Goal: Information Seeking & Learning: Learn about a topic

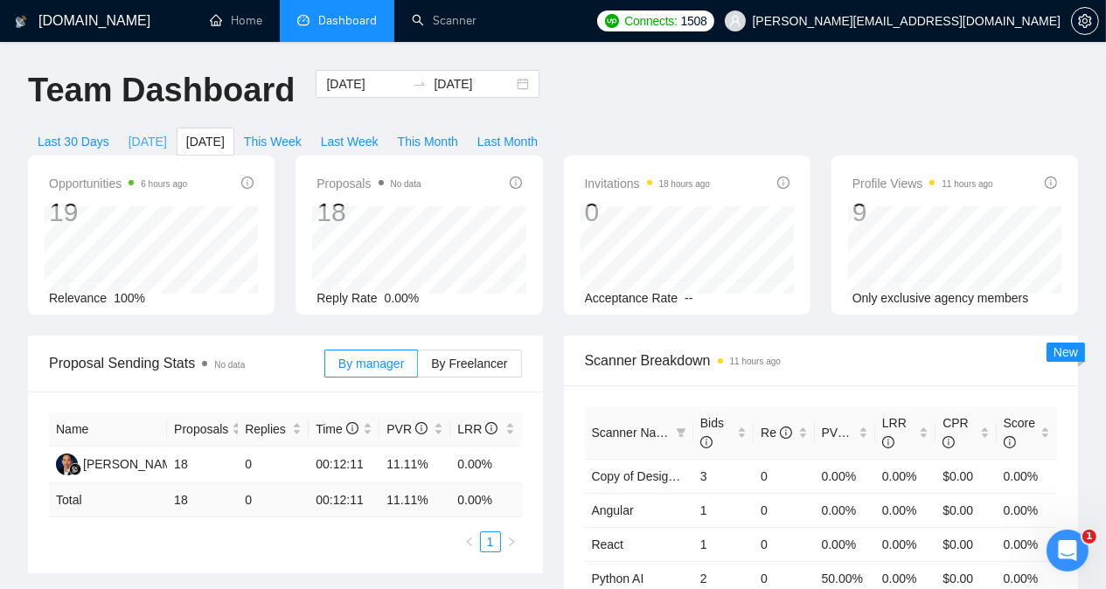
click at [167, 132] on span "[DATE]" at bounding box center [148, 141] width 38 height 19
type input "[DATE]"
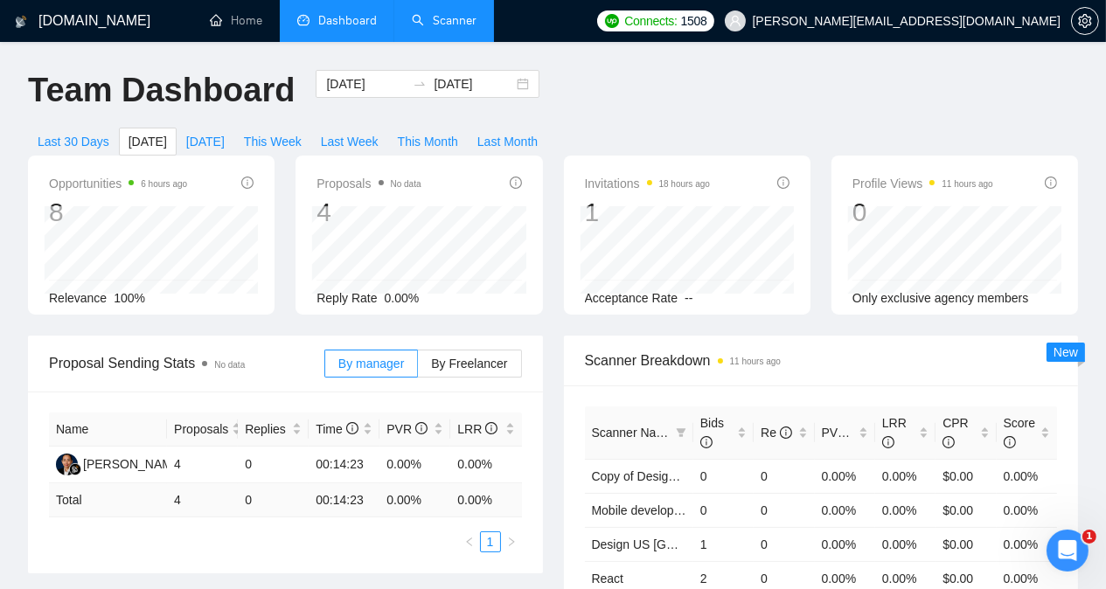
click at [441, 24] on link "Scanner" at bounding box center [444, 20] width 65 height 15
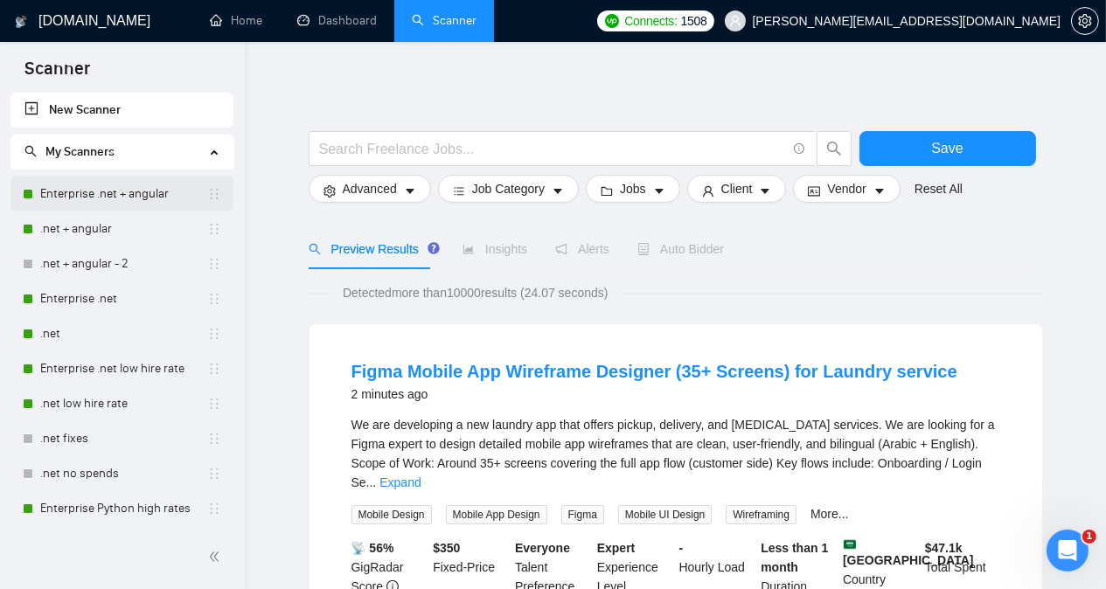
click at [96, 196] on link "Enterprise .net + angular" at bounding box center [123, 194] width 167 height 35
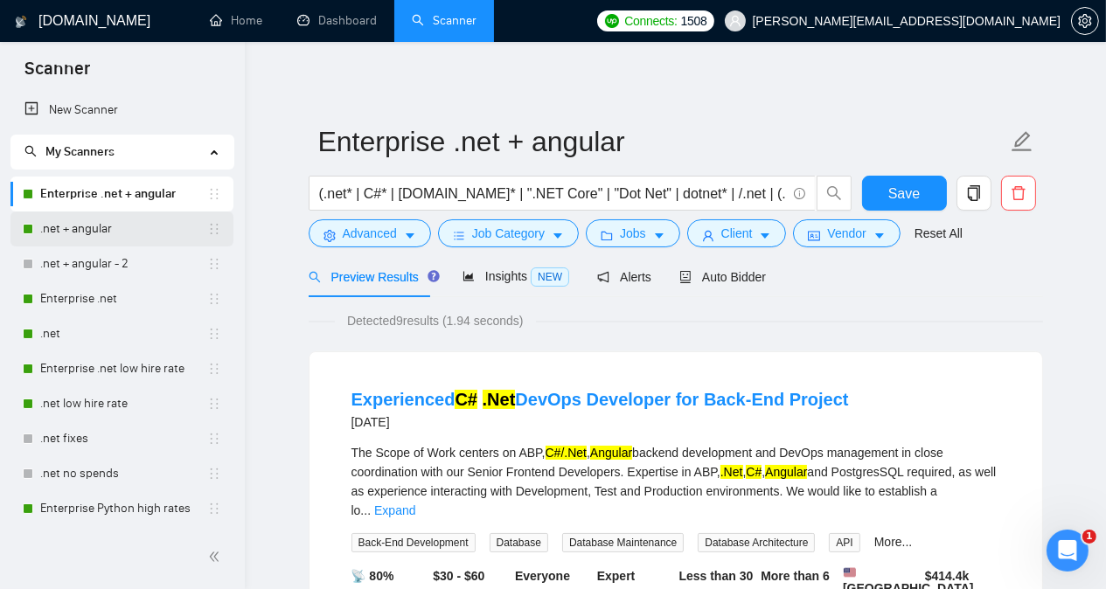
click at [109, 239] on link ".net + angular" at bounding box center [123, 229] width 167 height 35
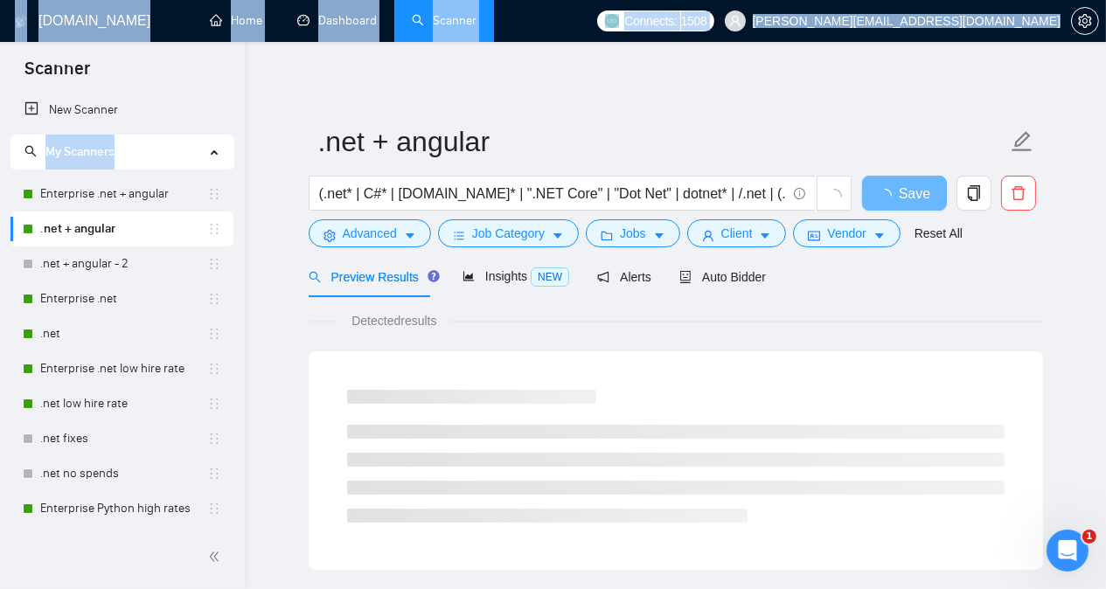
drag, startPoint x: 239, startPoint y: 126, endPoint x: 252, endPoint y: 160, distance: 36.5
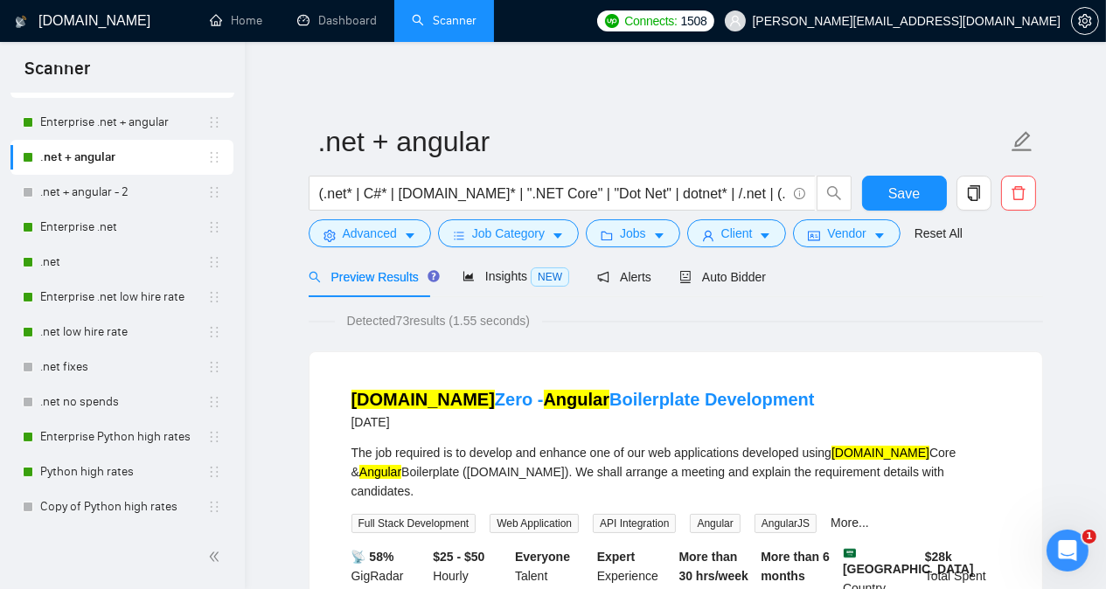
scroll to position [101, 0]
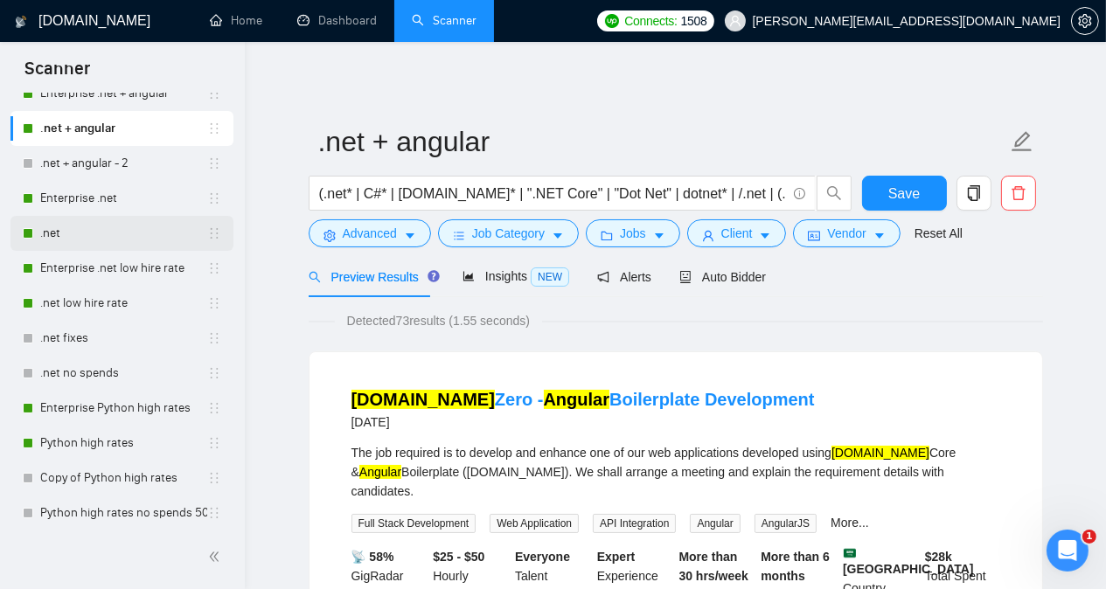
click at [109, 232] on link ".net" at bounding box center [123, 233] width 167 height 35
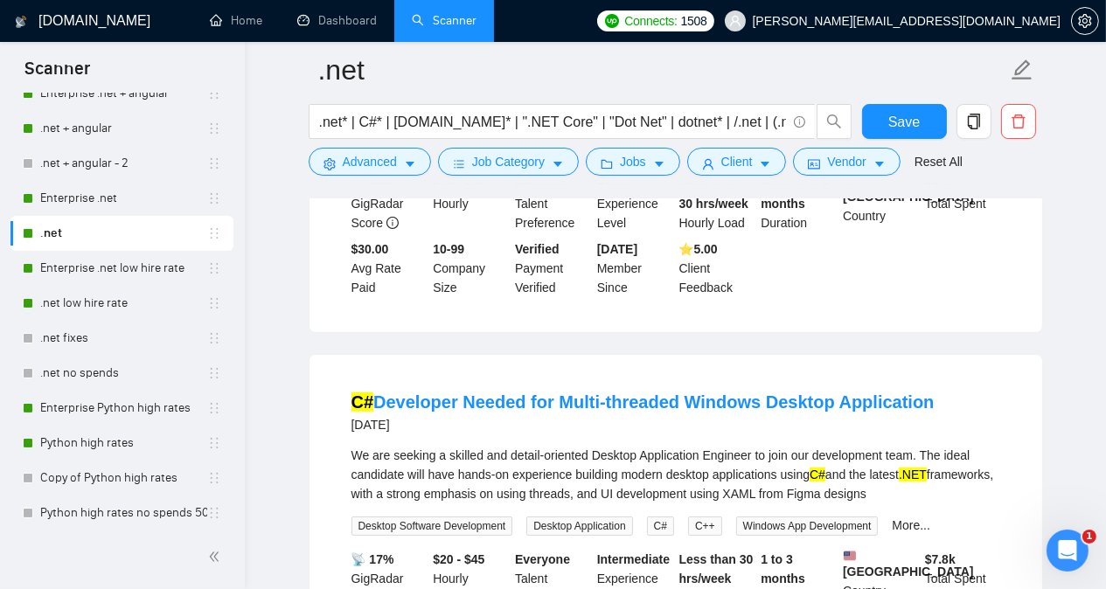
scroll to position [420, 0]
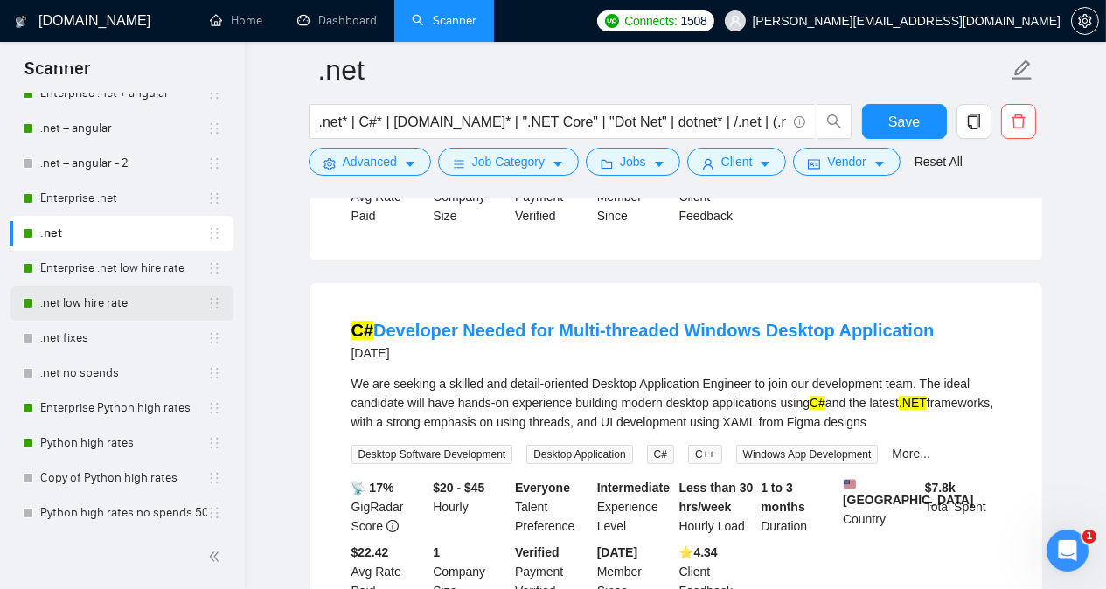
click at [114, 305] on link ".net low hire rate" at bounding box center [123, 303] width 167 height 35
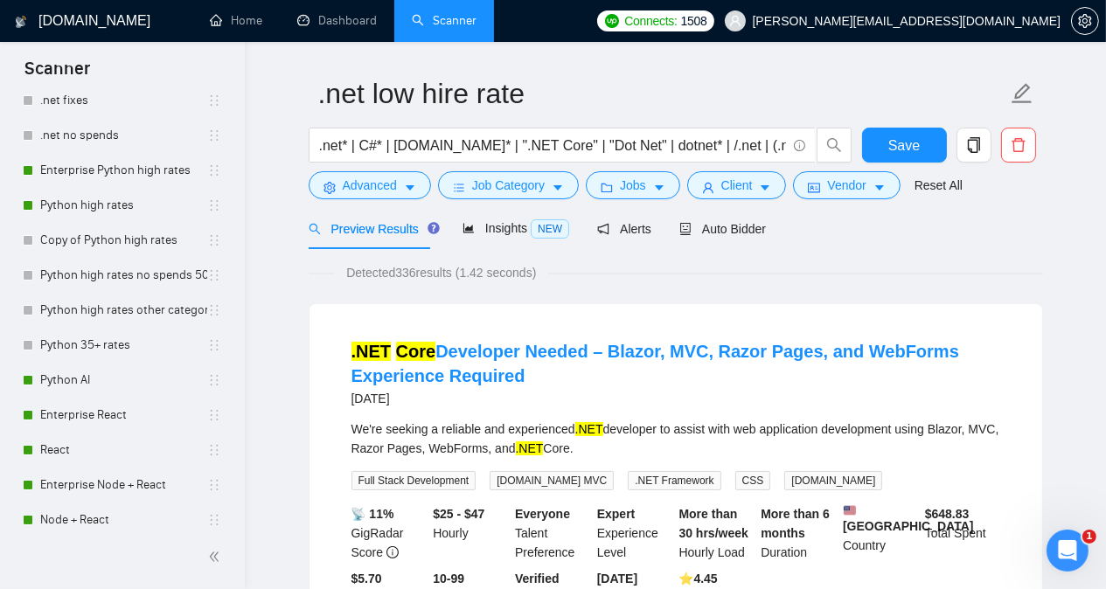
scroll to position [347, 0]
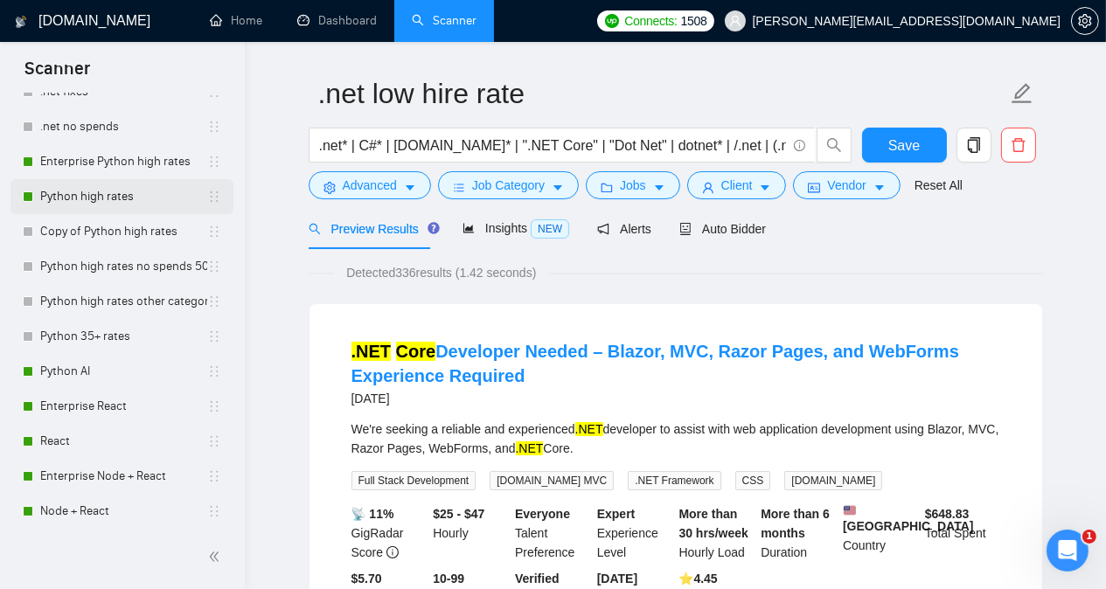
click at [143, 203] on link "Python high rates" at bounding box center [123, 196] width 167 height 35
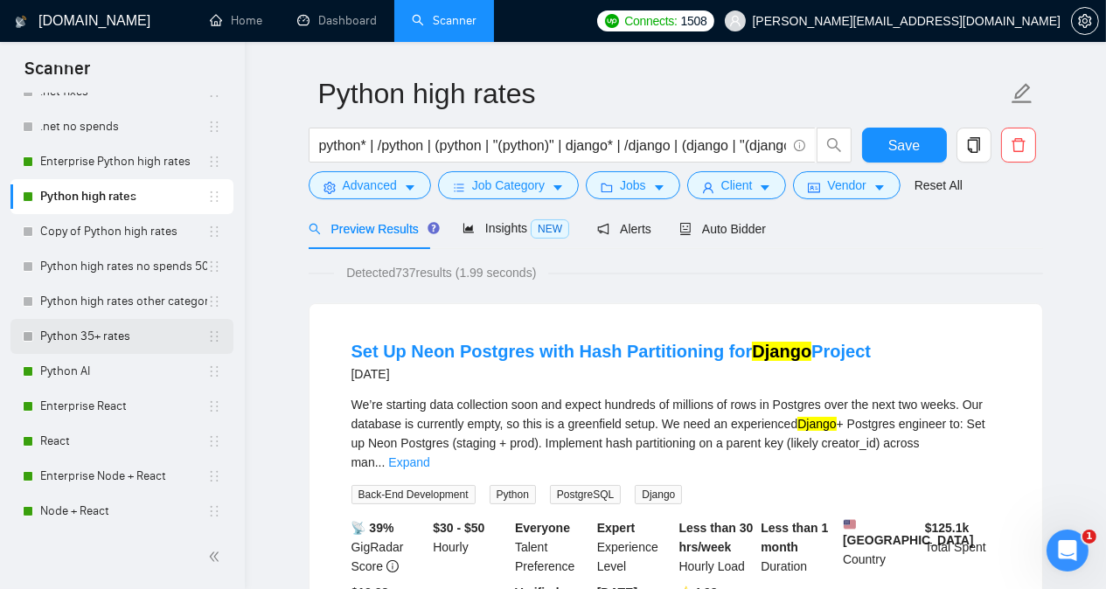
click at [114, 339] on link "Python 35+ rates" at bounding box center [123, 336] width 167 height 35
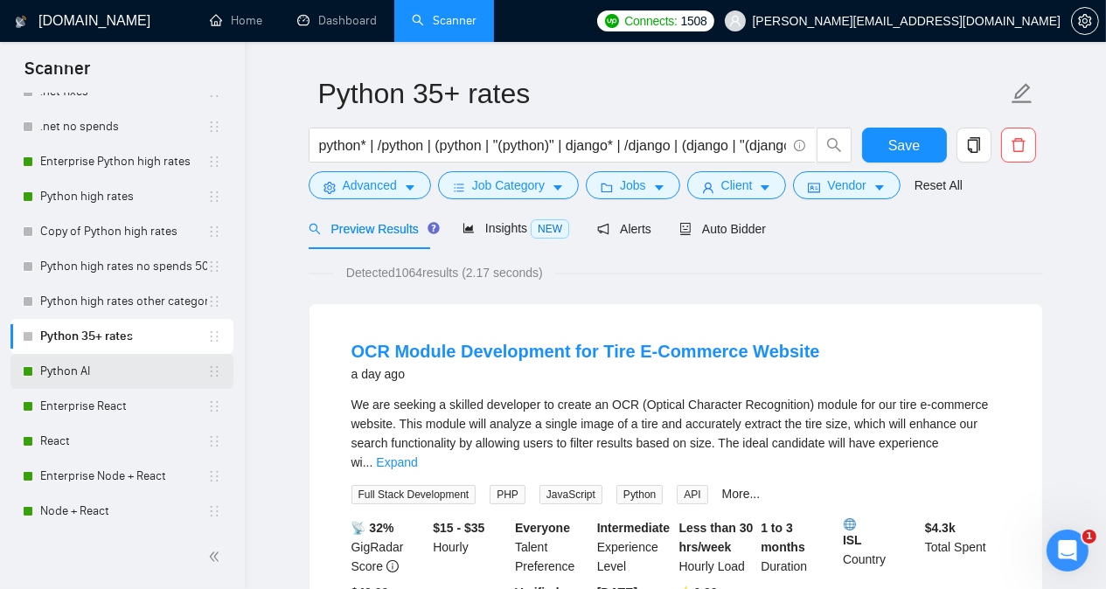
click at [115, 366] on link "Python AI" at bounding box center [123, 371] width 167 height 35
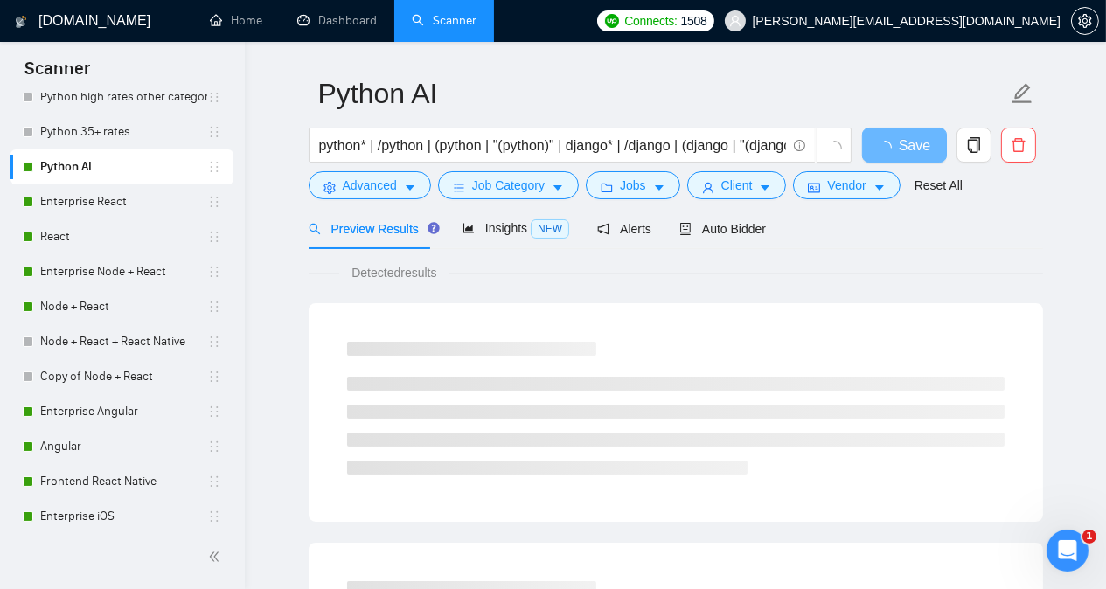
scroll to position [561, 0]
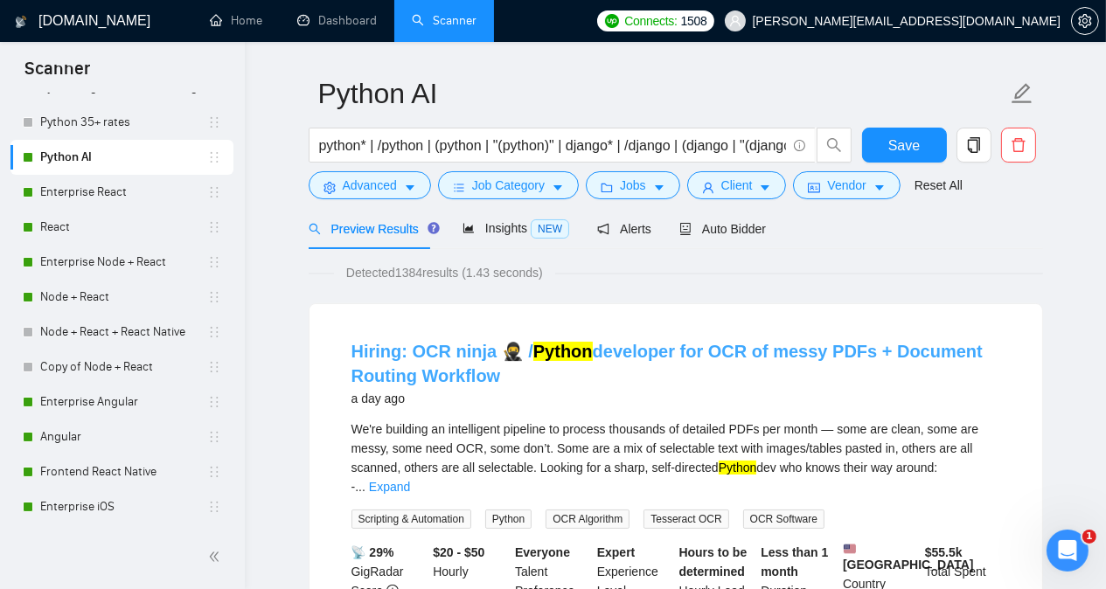
click at [551, 352] on mark "Python" at bounding box center [562, 351] width 59 height 19
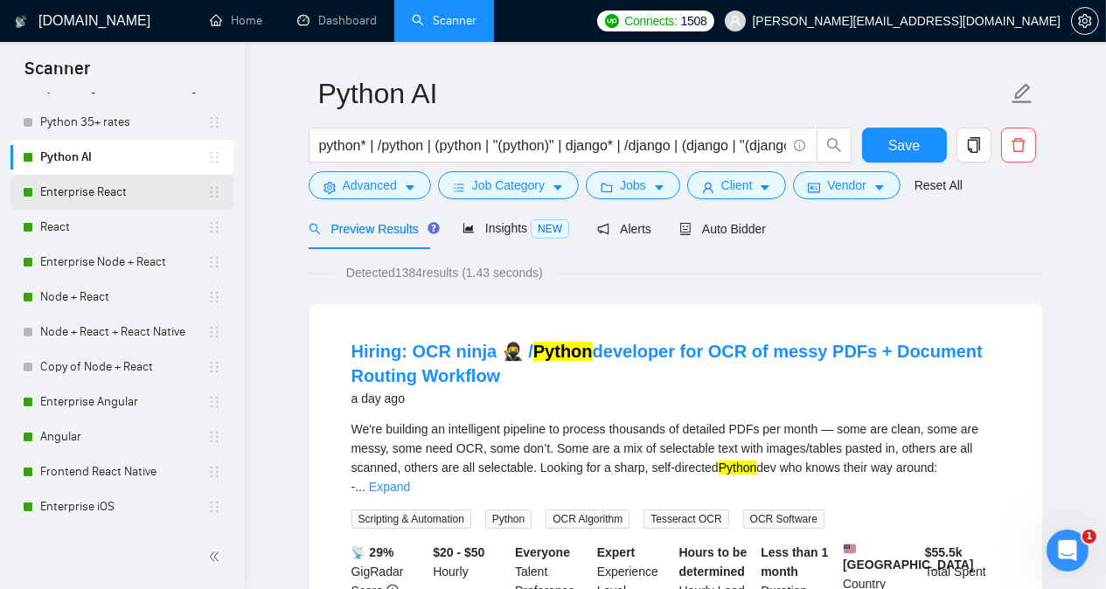
click at [133, 195] on link "Enterprise React" at bounding box center [123, 192] width 167 height 35
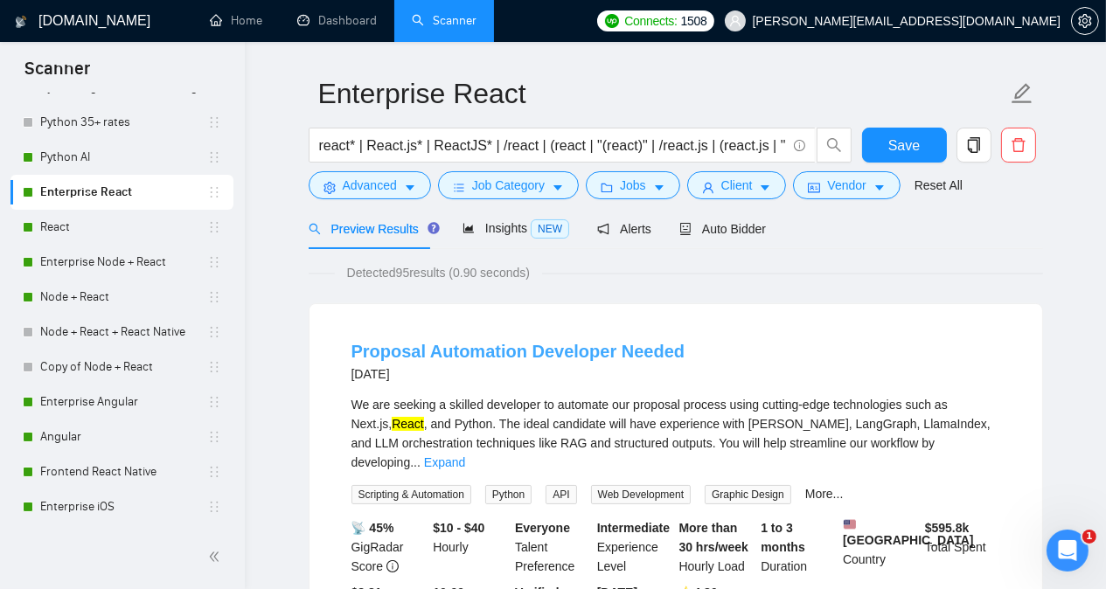
click at [459, 354] on link "Proposal Automation Developer Needed" at bounding box center [519, 351] width 334 height 19
click at [105, 225] on link "React" at bounding box center [123, 227] width 167 height 35
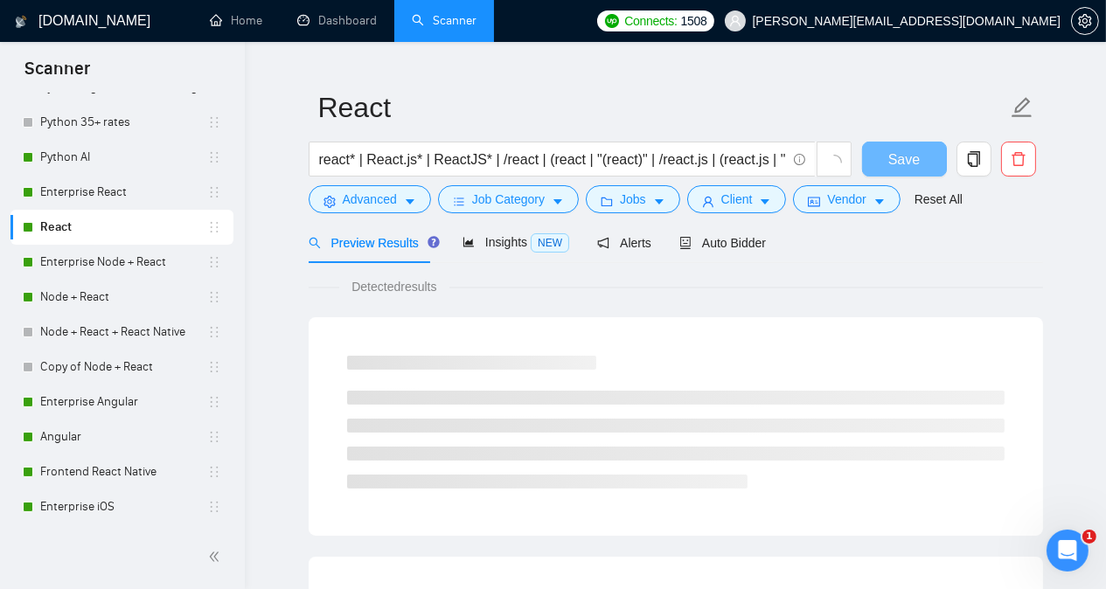
scroll to position [48, 0]
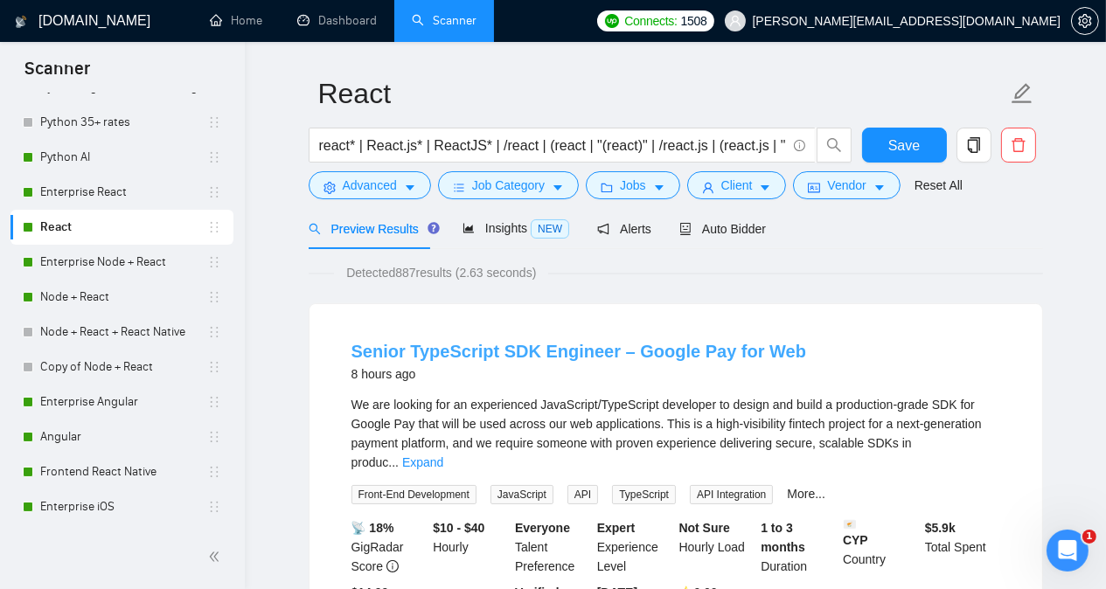
click at [477, 355] on link "Senior TypeScript SDK Engineer – Google Pay for Web" at bounding box center [579, 351] width 455 height 19
click at [100, 306] on link "Node + React" at bounding box center [123, 297] width 167 height 35
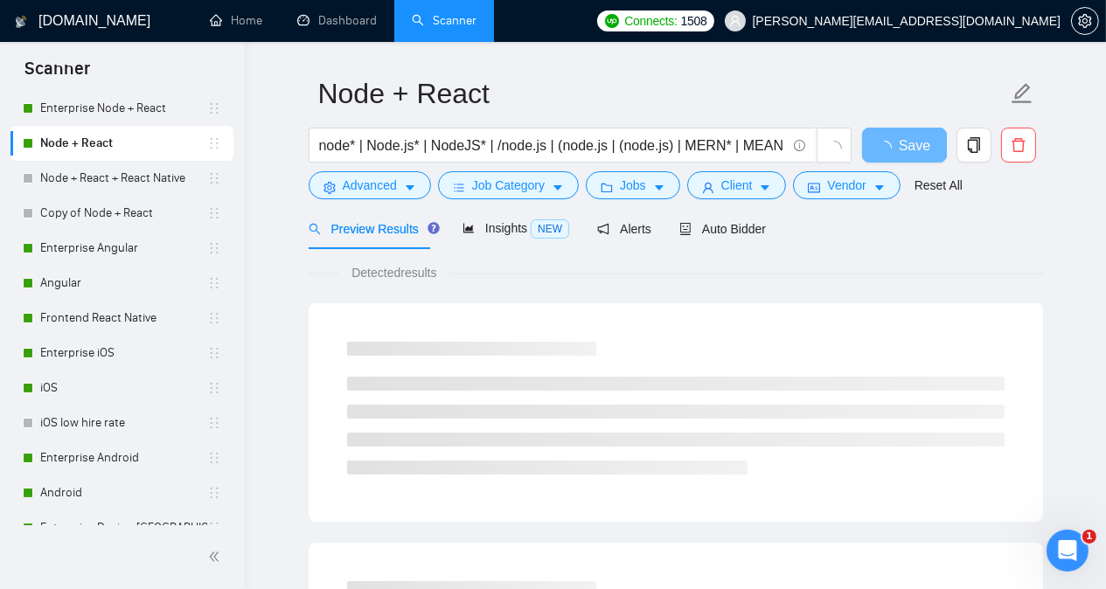
scroll to position [722, 0]
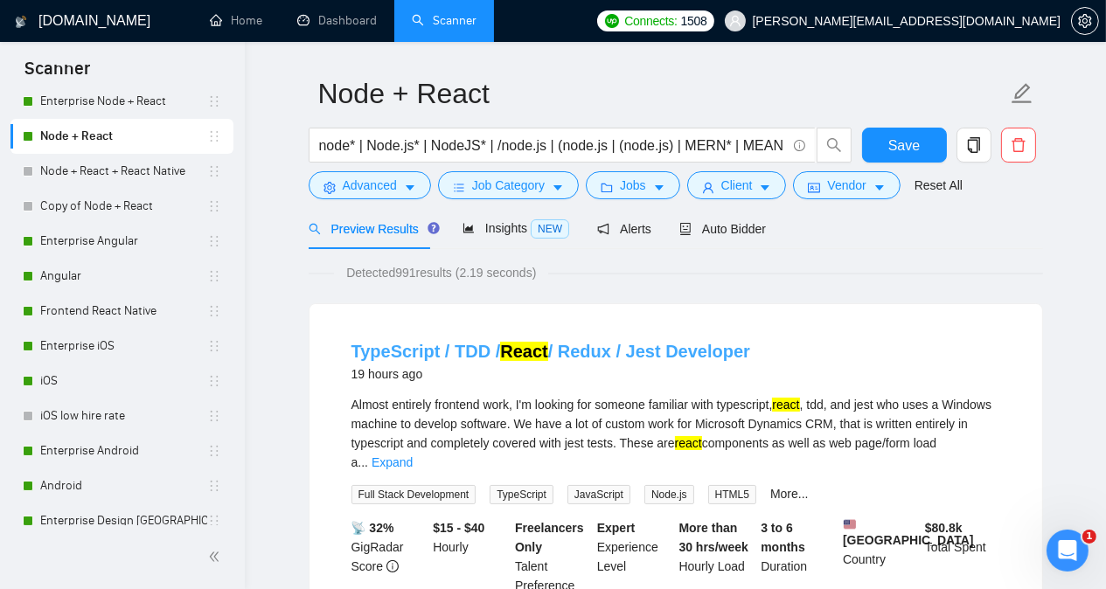
click at [610, 357] on link "TypeScript / TDD / React / Redux / Jest Developer" at bounding box center [551, 351] width 399 height 19
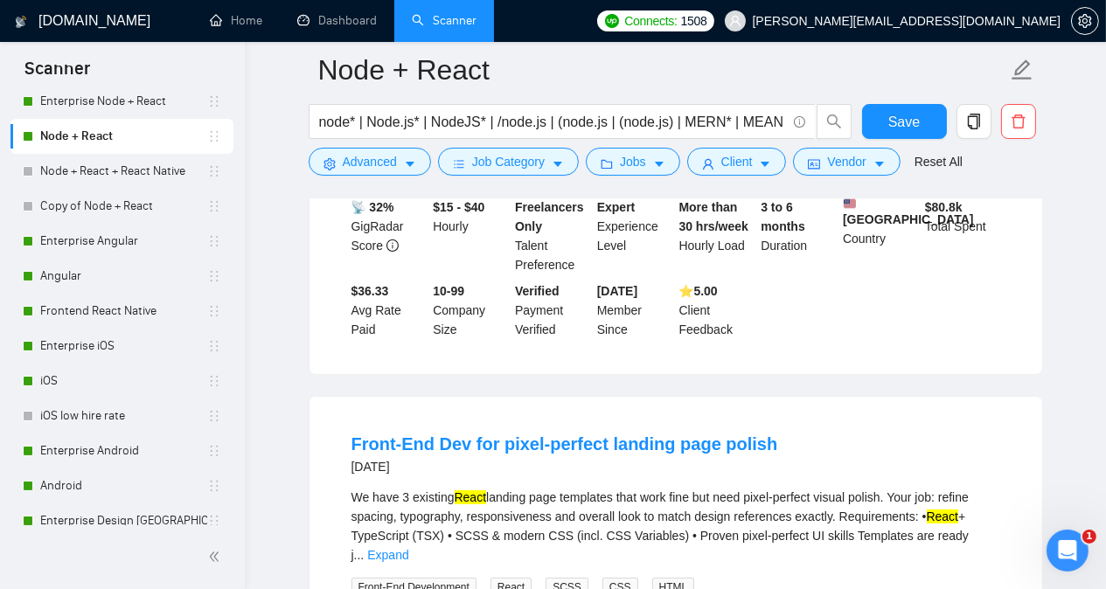
scroll to position [398, 0]
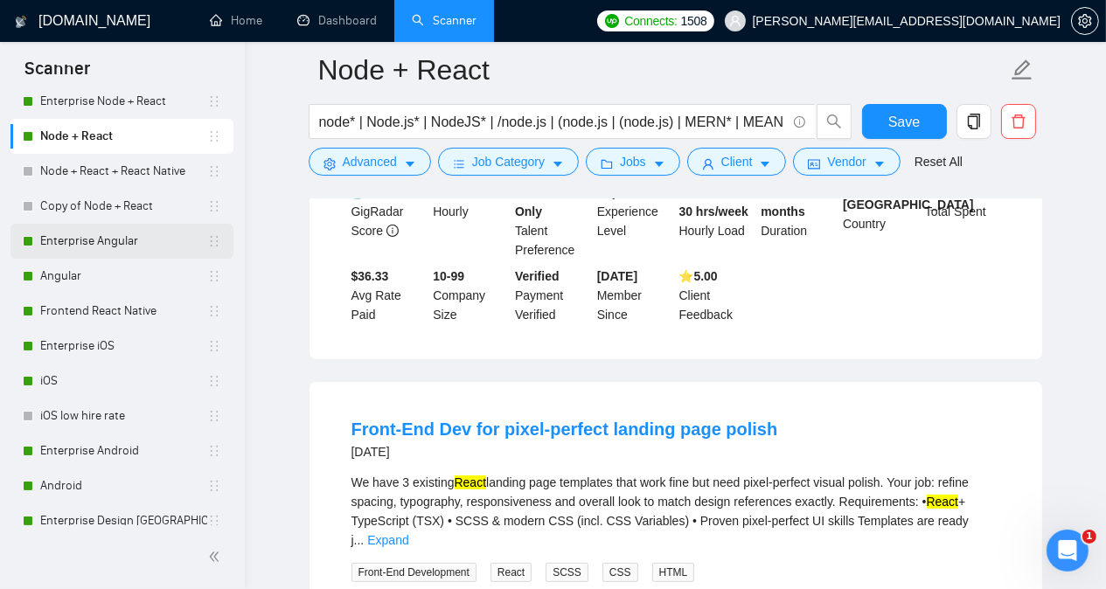
click at [118, 247] on link "Enterprise Angular" at bounding box center [123, 241] width 167 height 35
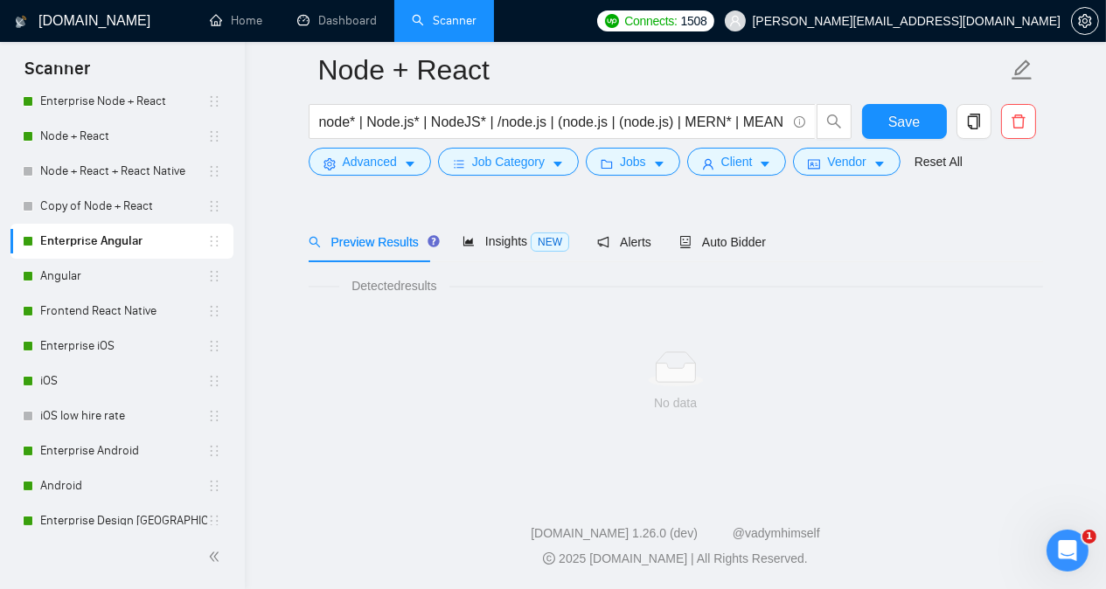
scroll to position [48, 0]
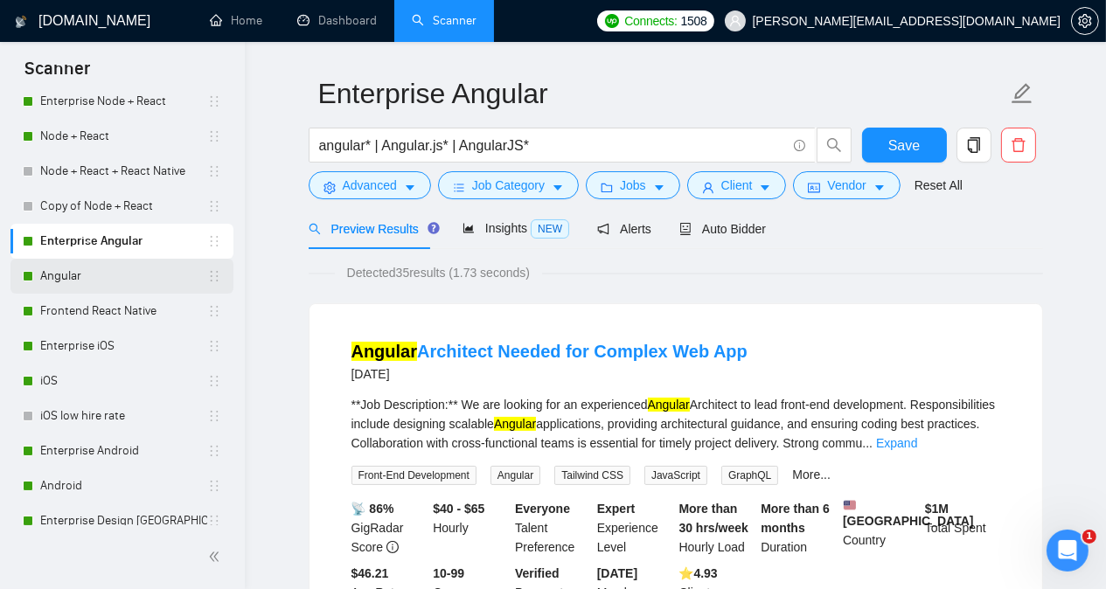
click at [118, 281] on link "Angular" at bounding box center [123, 276] width 167 height 35
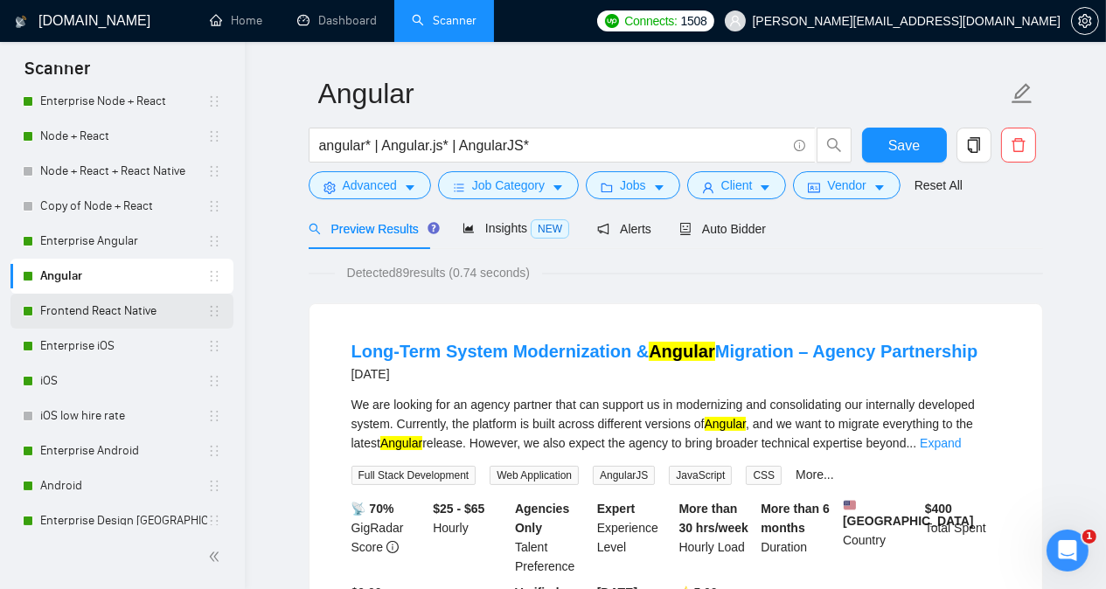
click at [91, 317] on link "Frontend React Native" at bounding box center [123, 311] width 167 height 35
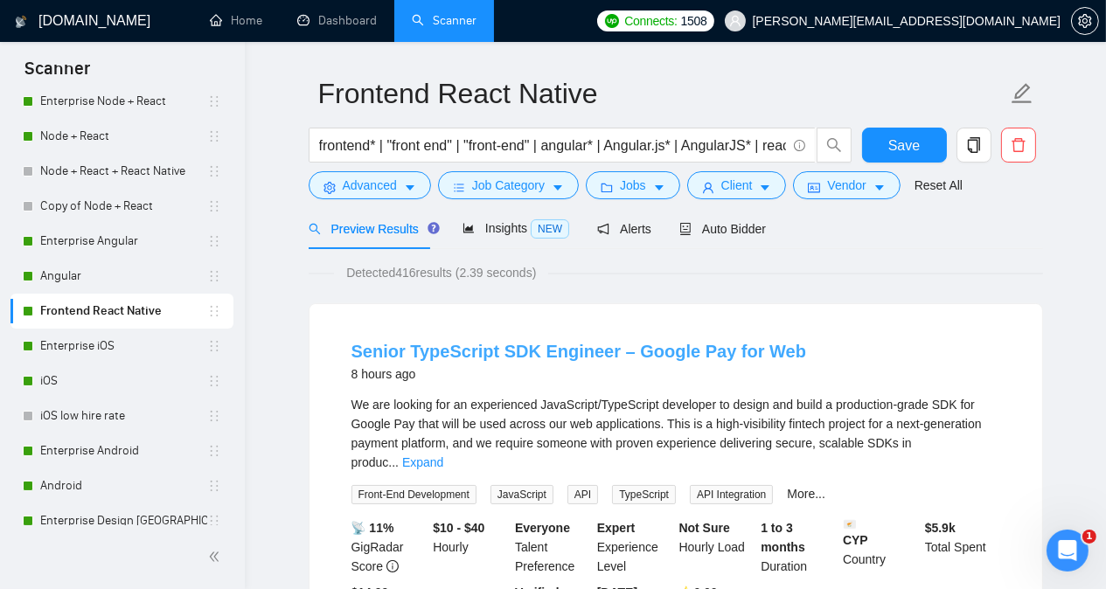
click at [588, 345] on link "Senior TypeScript SDK Engineer – Google Pay for Web" at bounding box center [579, 351] width 455 height 19
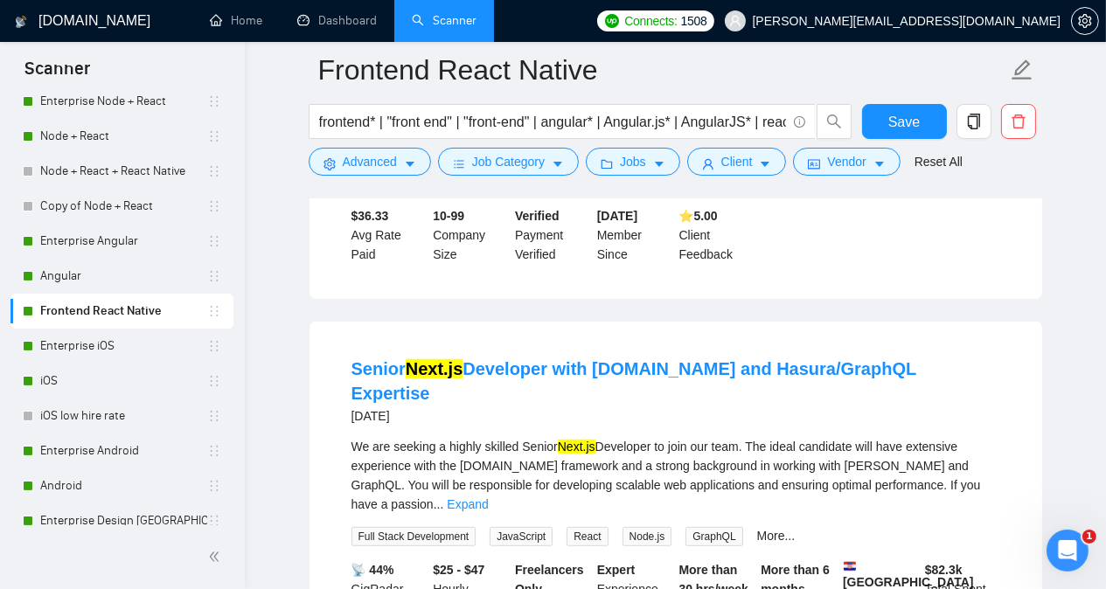
scroll to position [888, 0]
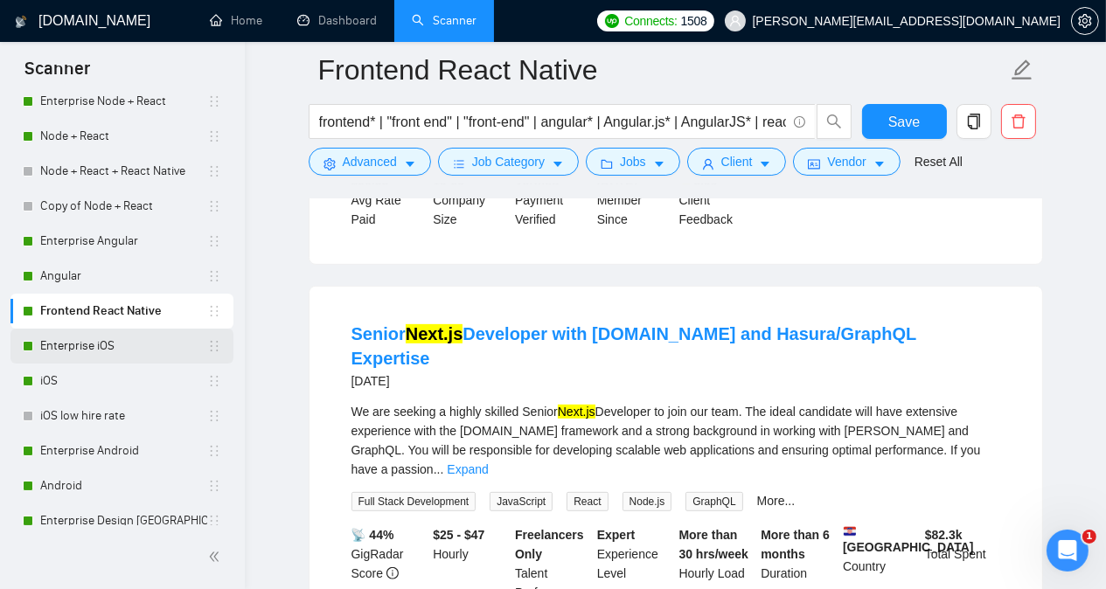
click at [116, 347] on link "Enterprise iOS" at bounding box center [123, 346] width 167 height 35
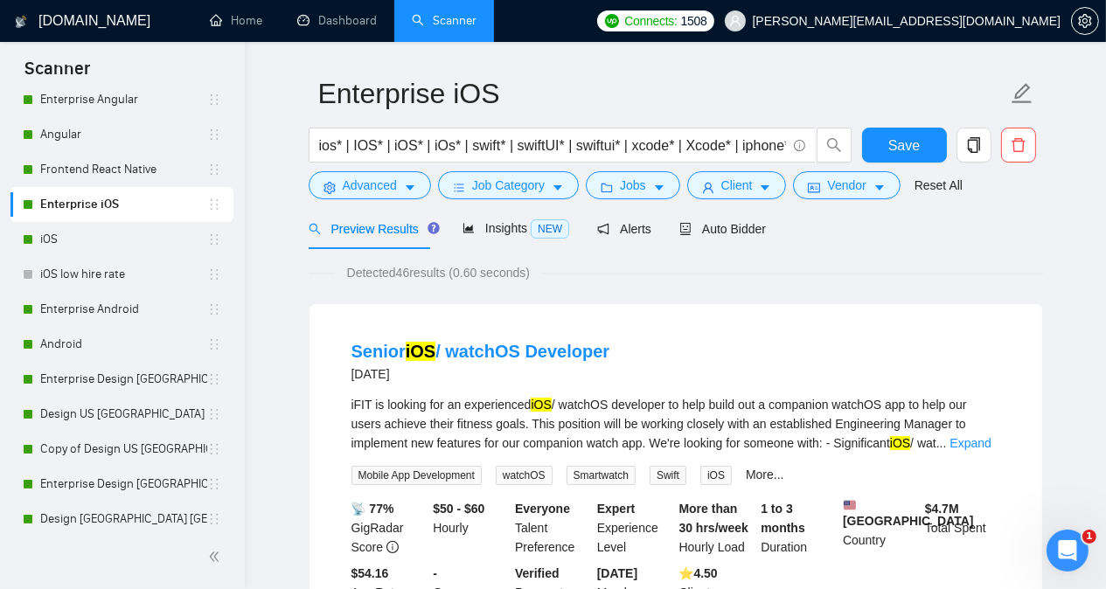
scroll to position [890, 0]
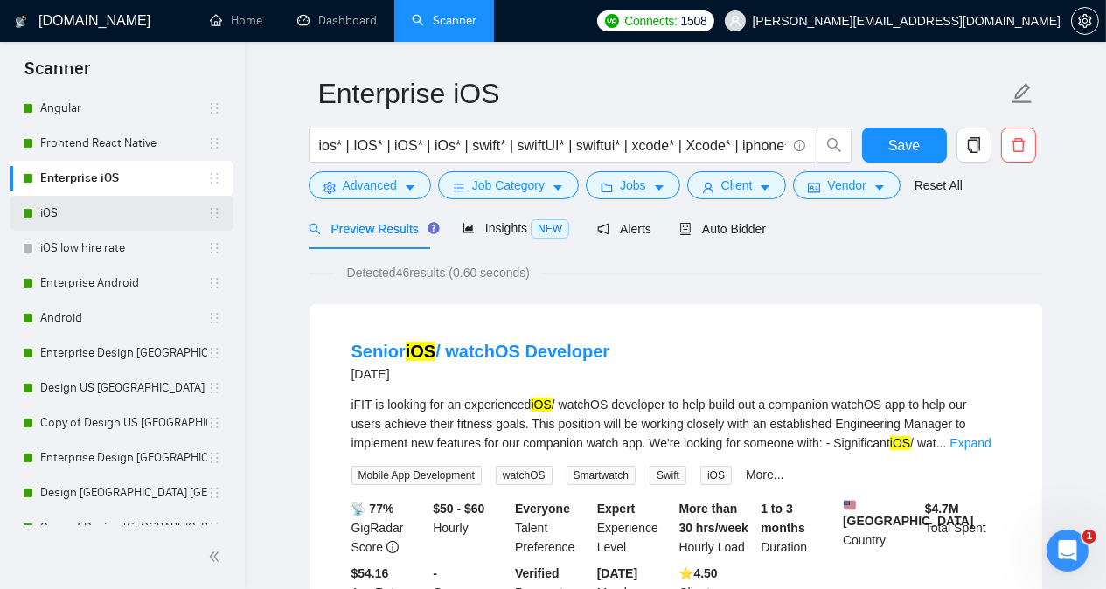
click at [122, 220] on link "iOS" at bounding box center [123, 213] width 167 height 35
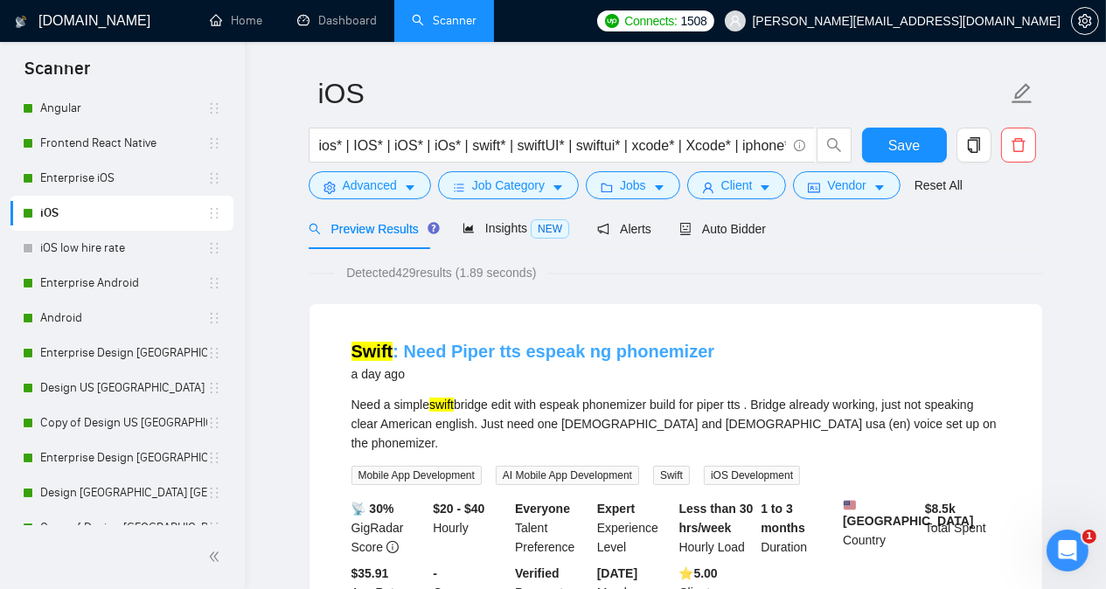
click at [526, 352] on link "Swift : Need Piper tts espeak ng phonemizer" at bounding box center [534, 351] width 364 height 19
click at [136, 282] on link "Enterprise Android" at bounding box center [123, 283] width 167 height 35
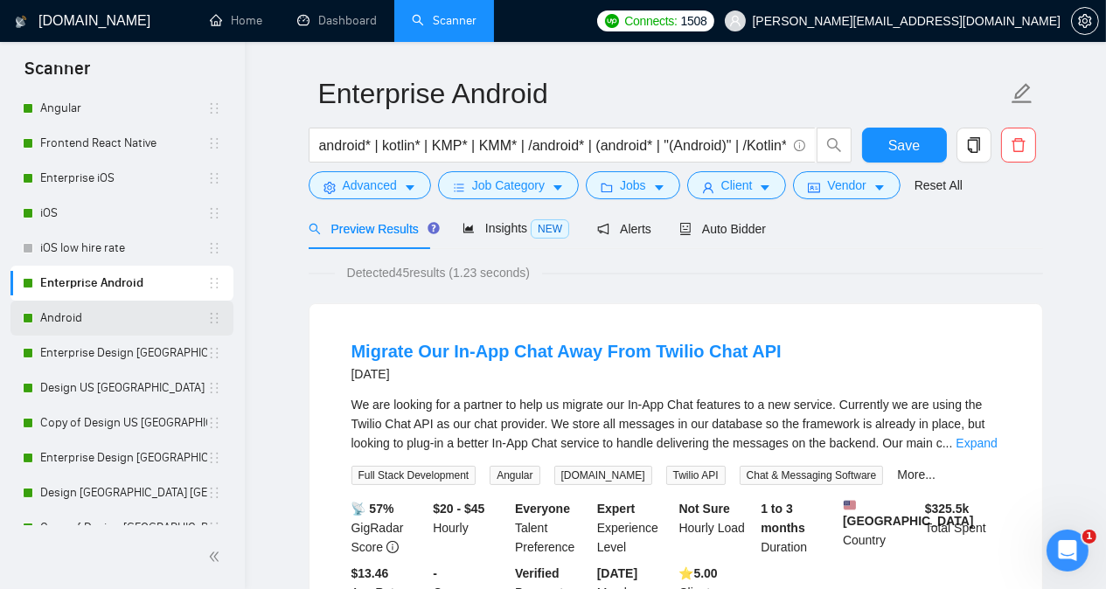
click at [134, 321] on link "Android" at bounding box center [123, 318] width 167 height 35
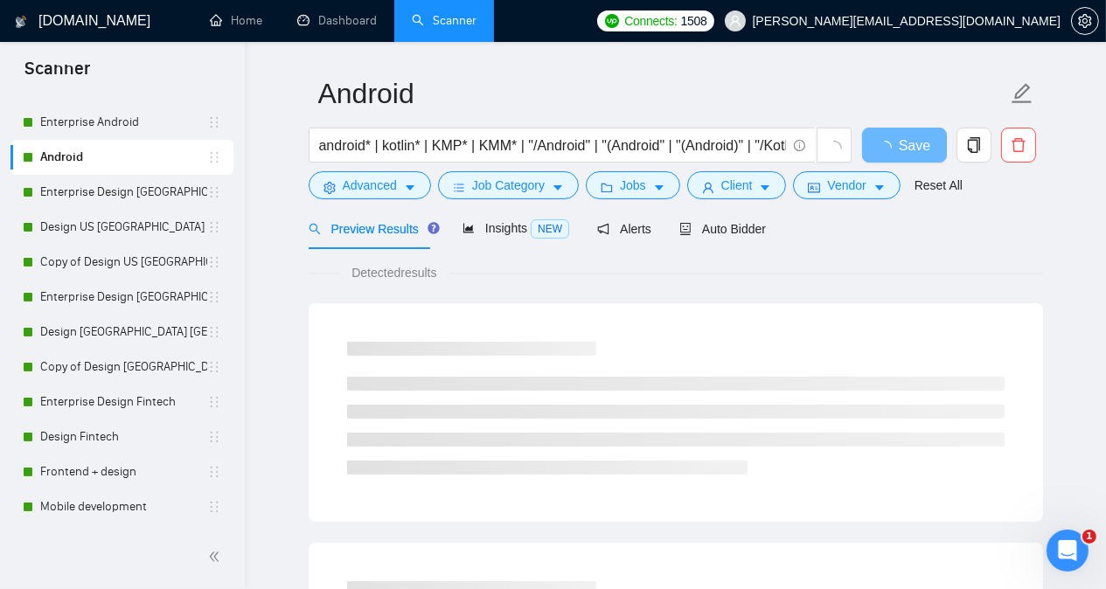
scroll to position [1058, 0]
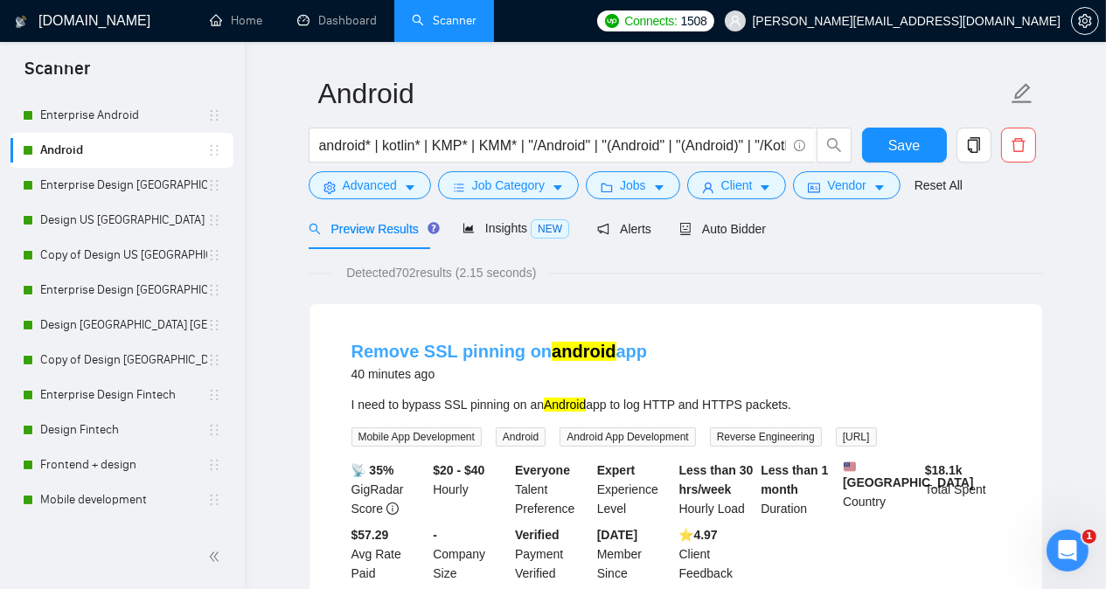
click at [463, 352] on link "Remove SSL pinning on android app" at bounding box center [500, 351] width 296 height 19
click at [144, 188] on link "Enterprise Design [GEOGRAPHIC_DATA] [GEOGRAPHIC_DATA]" at bounding box center [123, 185] width 167 height 35
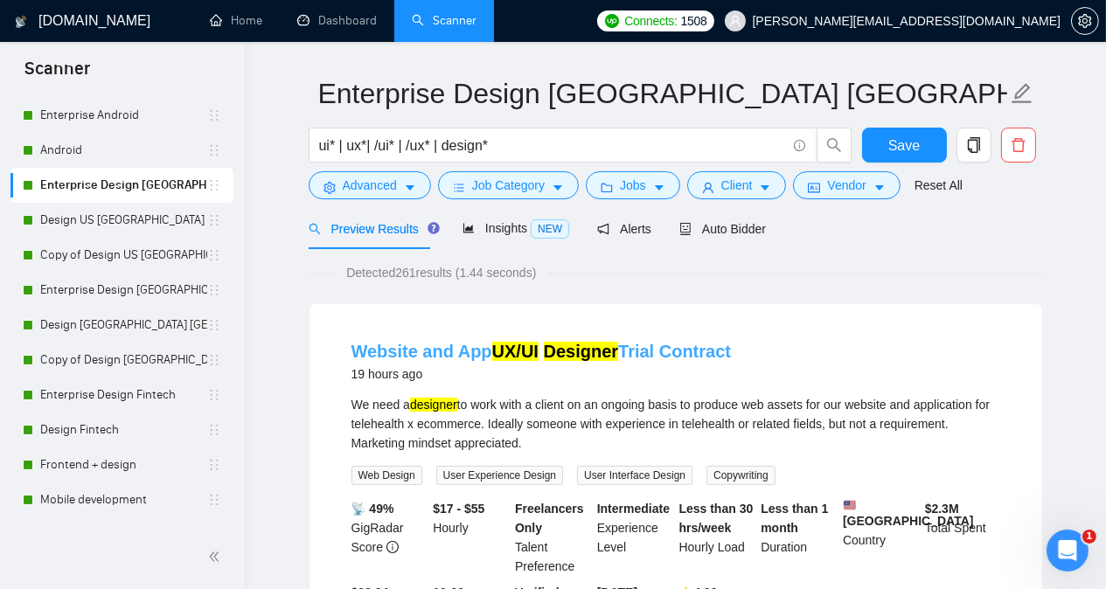
click at [620, 352] on link "Website and App UX/UI Designer Trial Contract" at bounding box center [542, 351] width 380 height 19
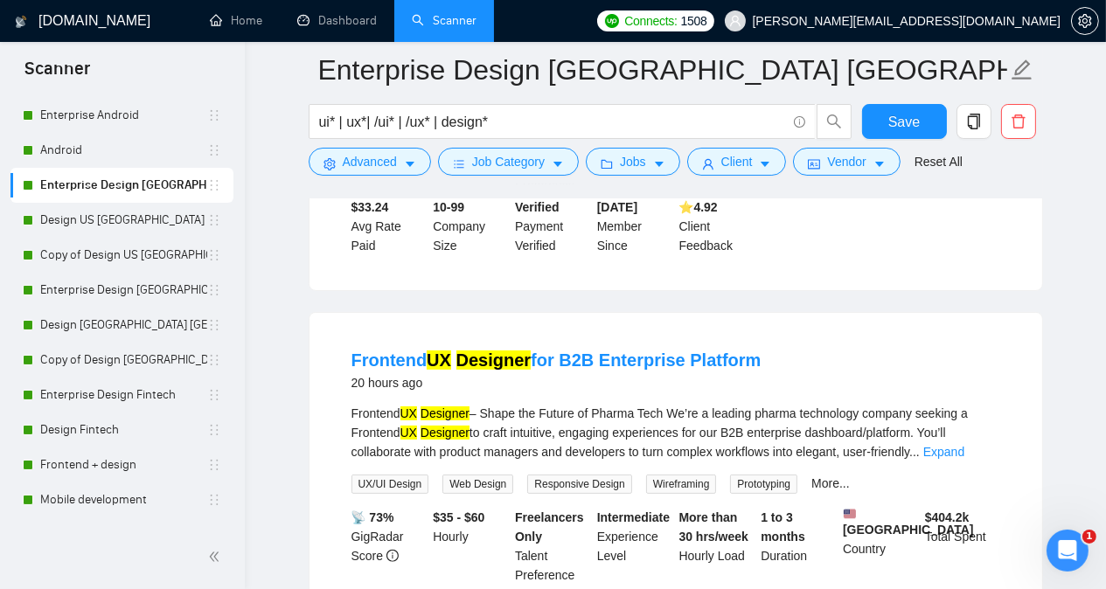
scroll to position [468, 0]
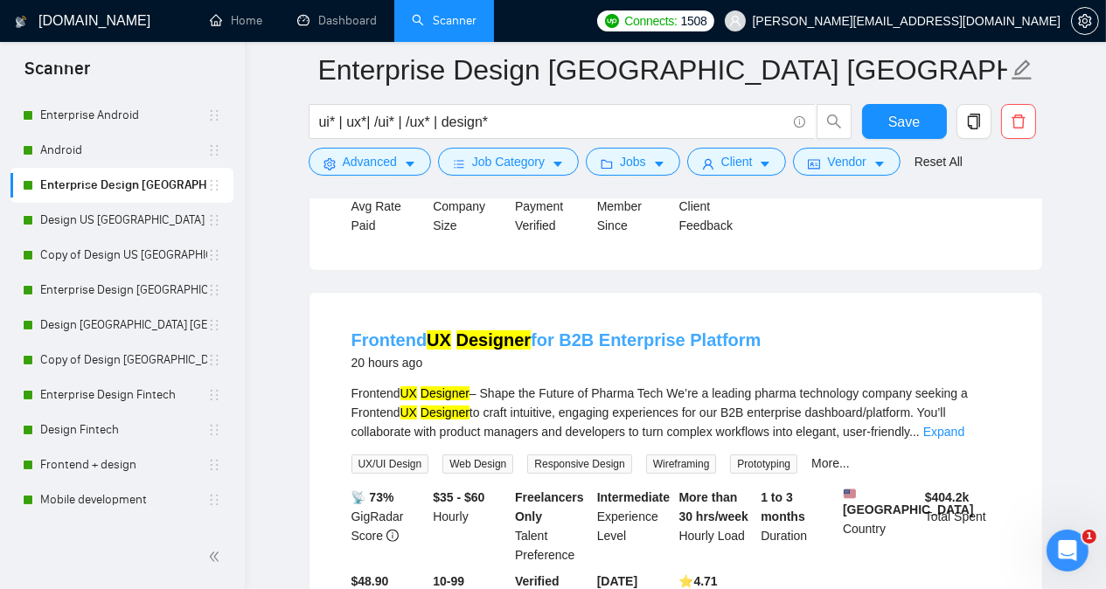
click at [495, 342] on mark "Designer" at bounding box center [493, 340] width 75 height 19
click at [157, 223] on link "Design US [GEOGRAPHIC_DATA]" at bounding box center [123, 220] width 167 height 35
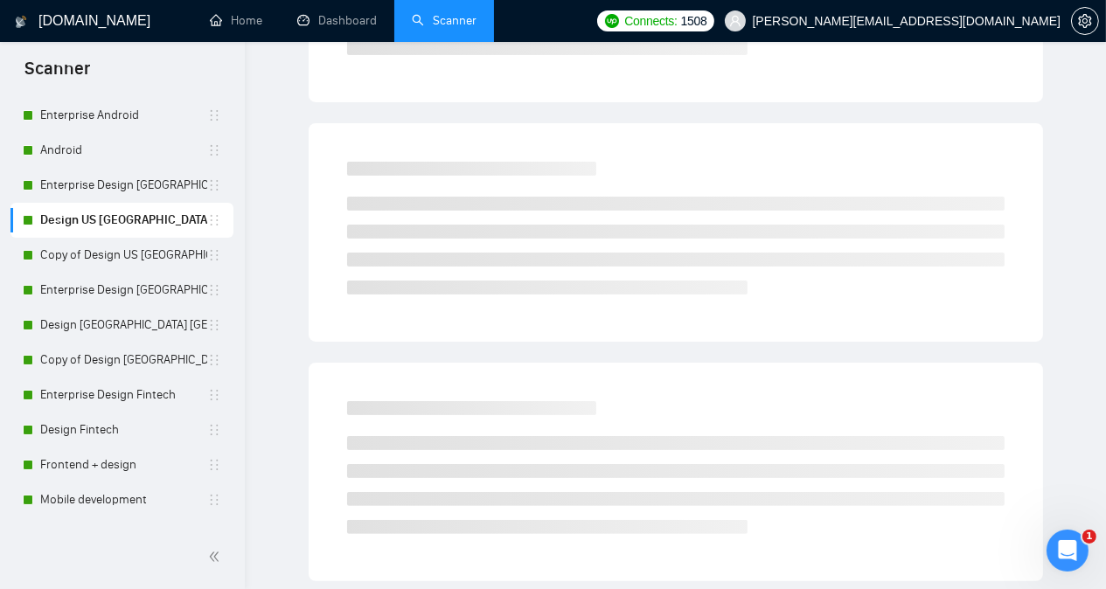
scroll to position [48, 0]
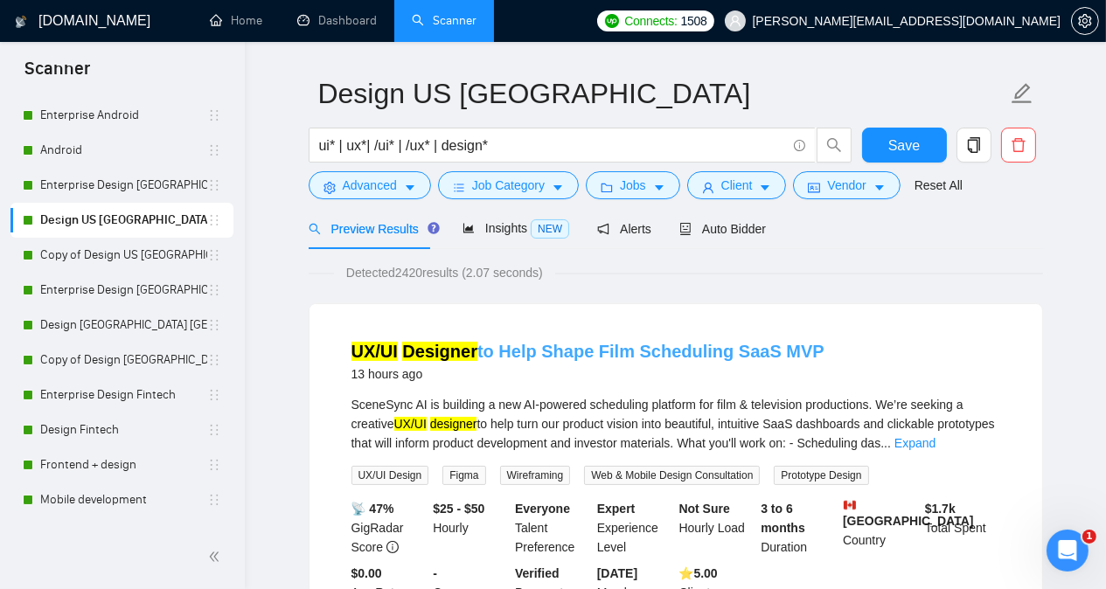
click at [499, 349] on link "UX/UI Designer to Help Shape Film Scheduling SaaS MVP" at bounding box center [588, 351] width 473 height 19
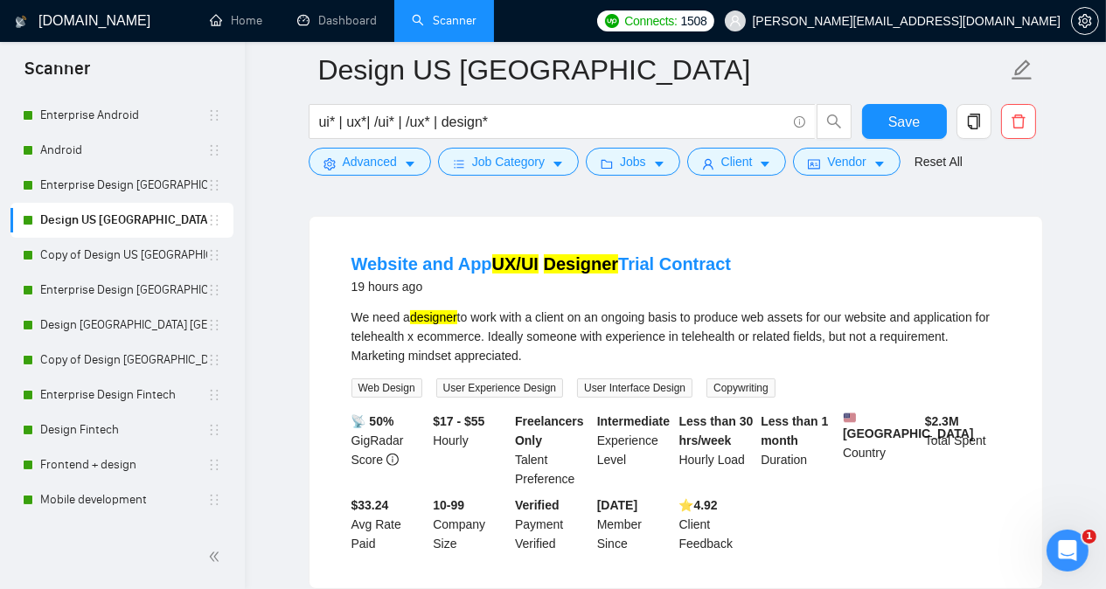
scroll to position [538, 0]
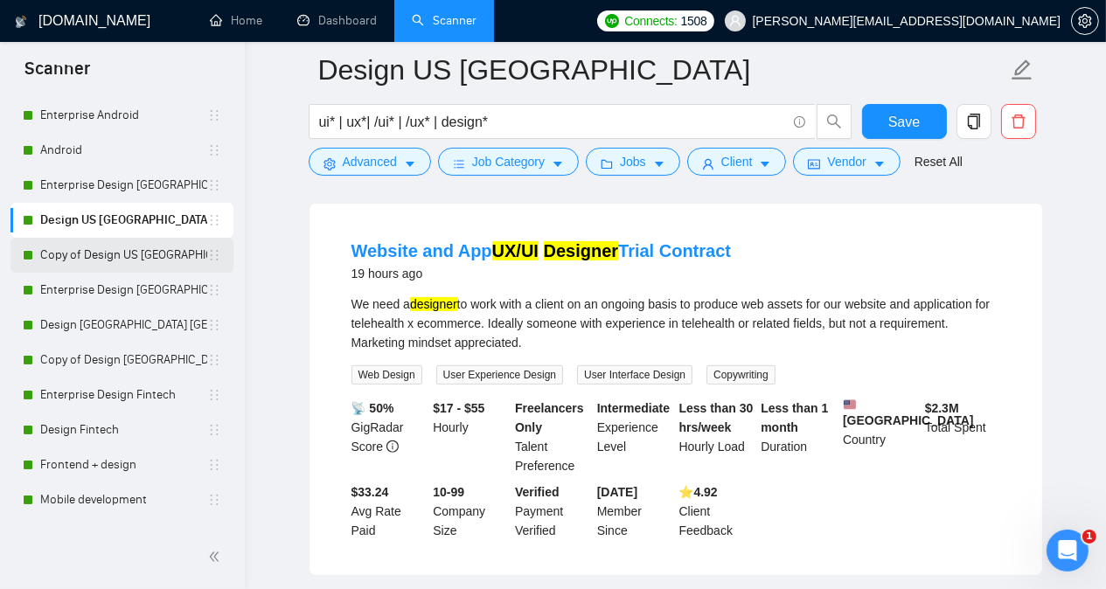
click at [103, 260] on link "Copy of Design US [GEOGRAPHIC_DATA]" at bounding box center [123, 255] width 167 height 35
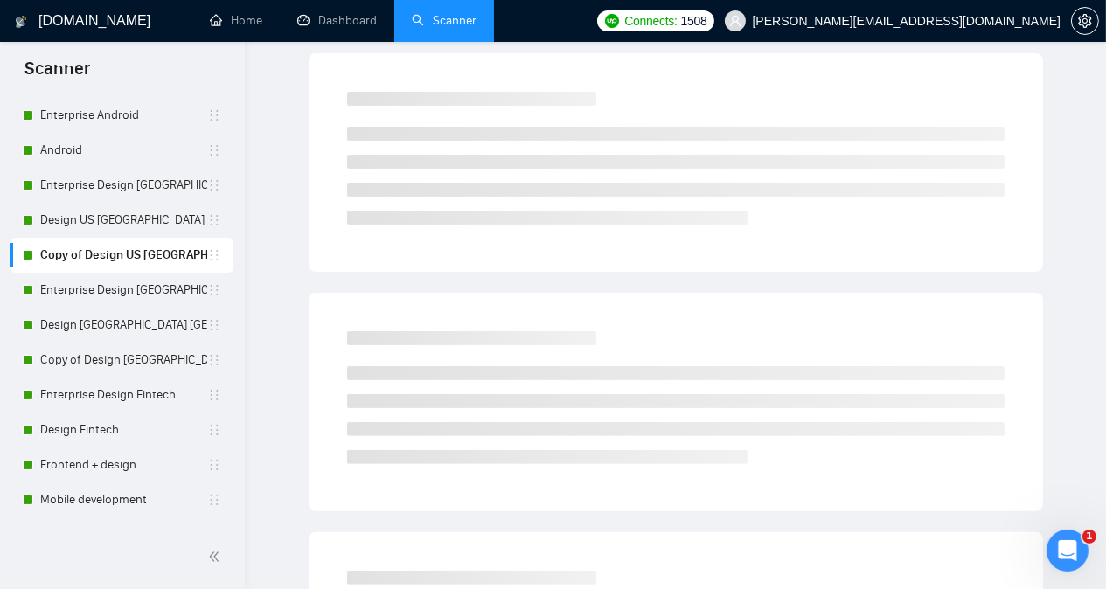
scroll to position [48, 0]
